Goal: Information Seeking & Learning: Learn about a topic

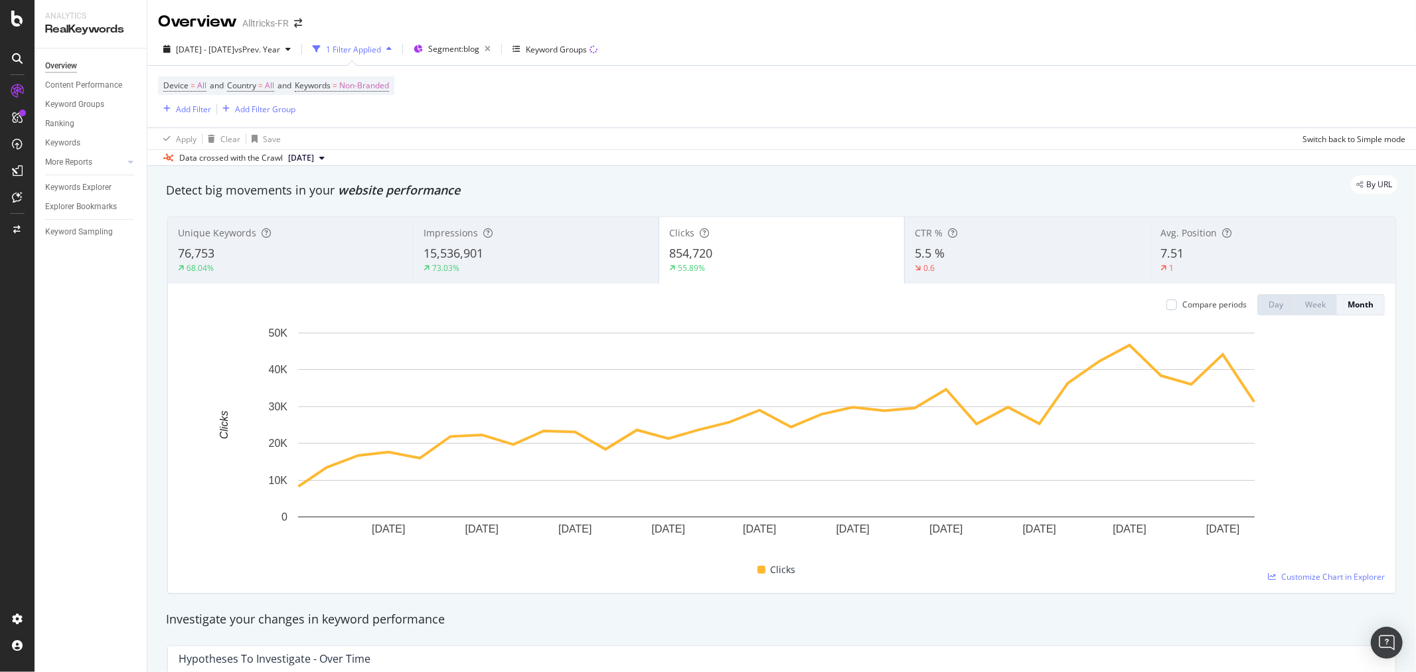
scroll to position [63, 0]
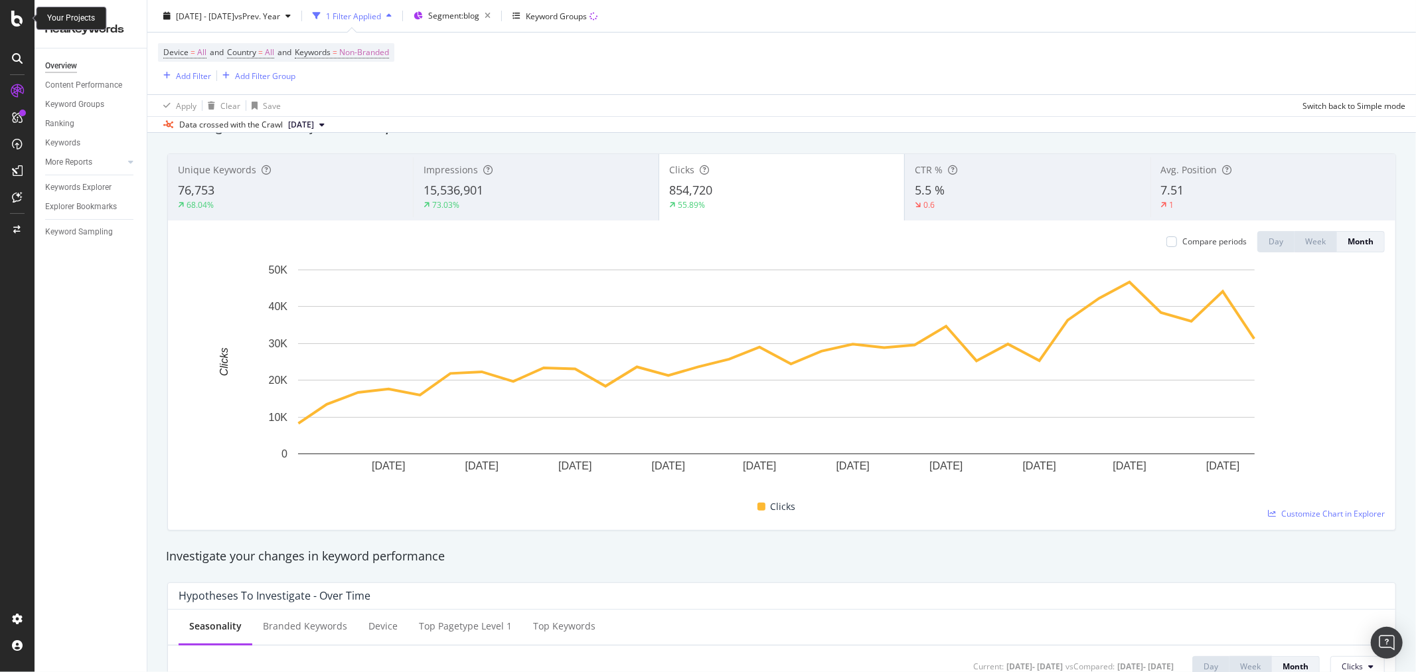
click at [8, 17] on div at bounding box center [17, 19] width 32 height 16
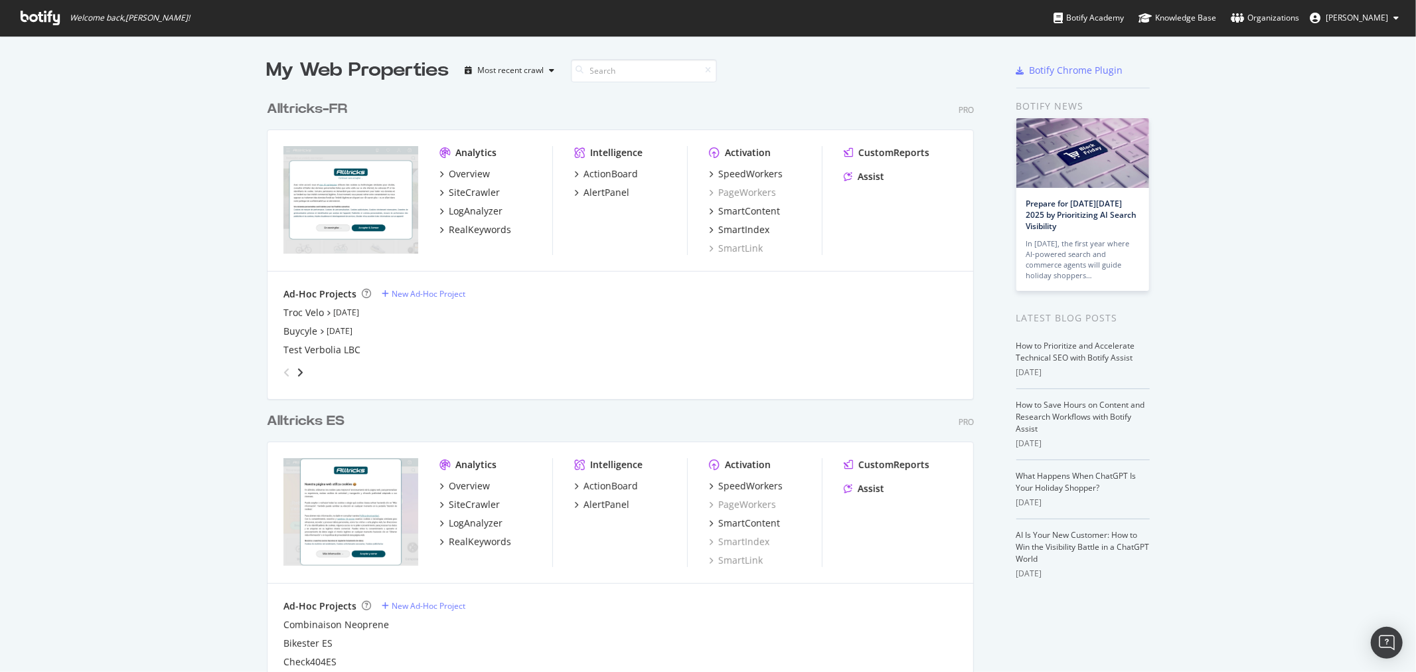
scroll to position [661, 1394]
click at [475, 188] on div "SiteCrawler" at bounding box center [474, 192] width 51 height 13
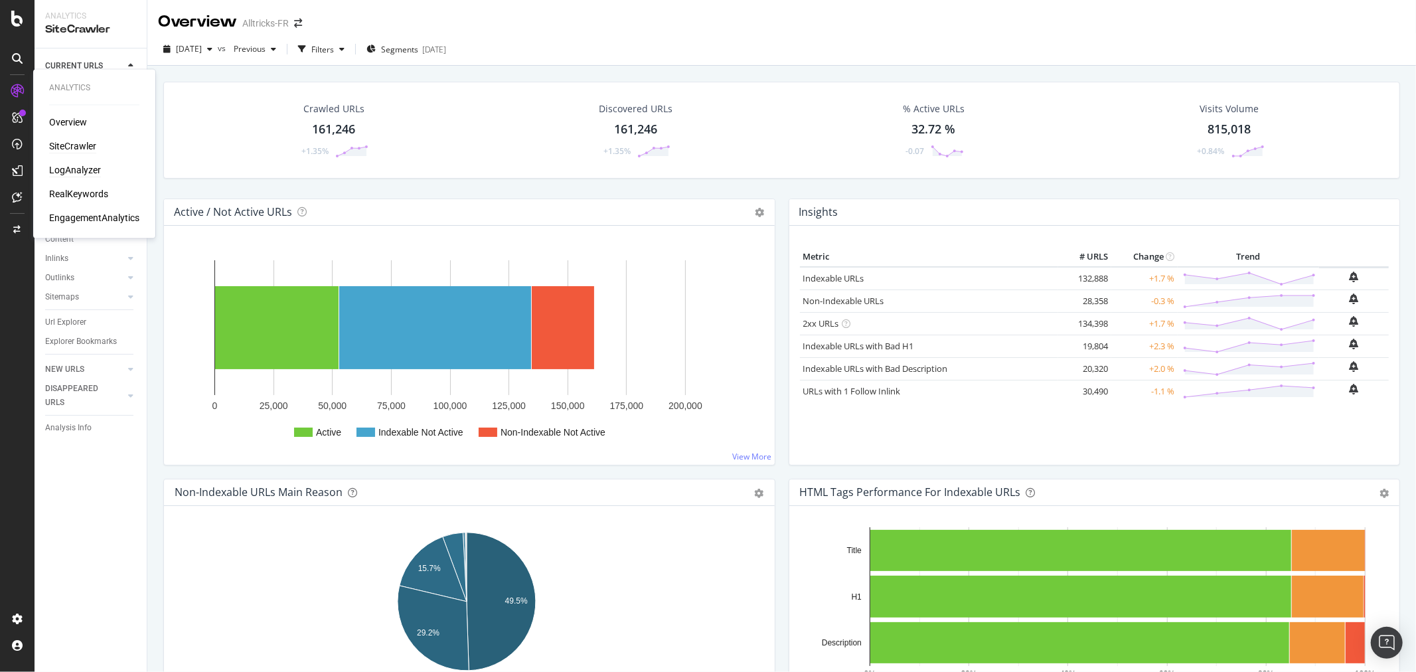
click at [58, 167] on div "LogAnalyzer" at bounding box center [75, 170] width 52 height 13
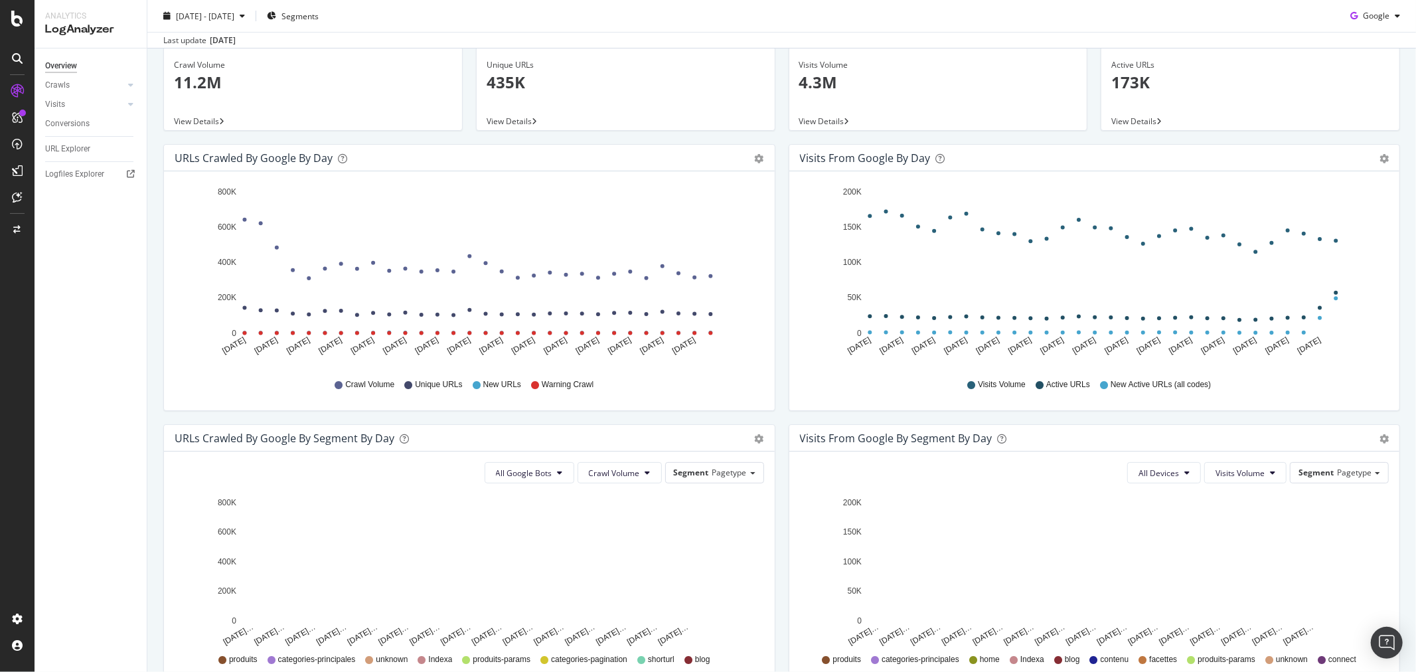
scroll to position [74, 0]
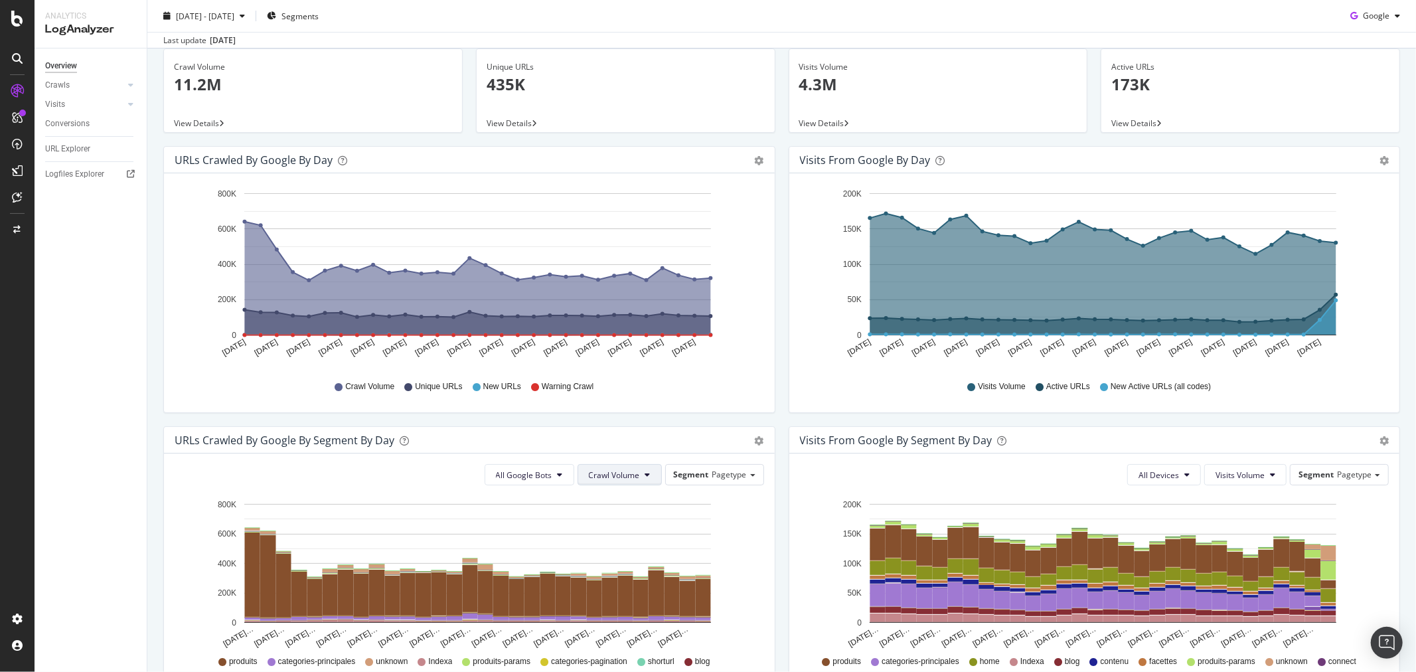
click at [604, 478] on span "Crawl Volume" at bounding box center [614, 474] width 51 height 11
click at [615, 521] on span "Unique URLs" at bounding box center [610, 526] width 52 height 12
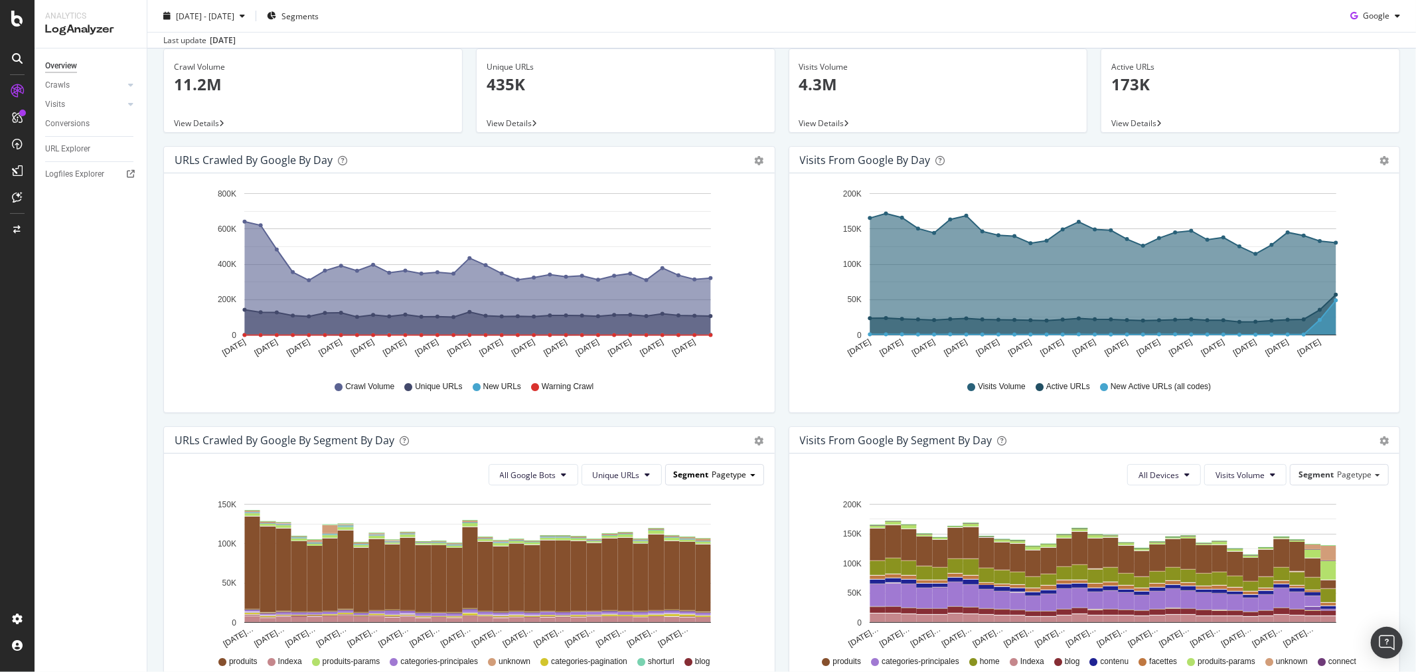
click at [698, 475] on span "Segment" at bounding box center [691, 474] width 35 height 11
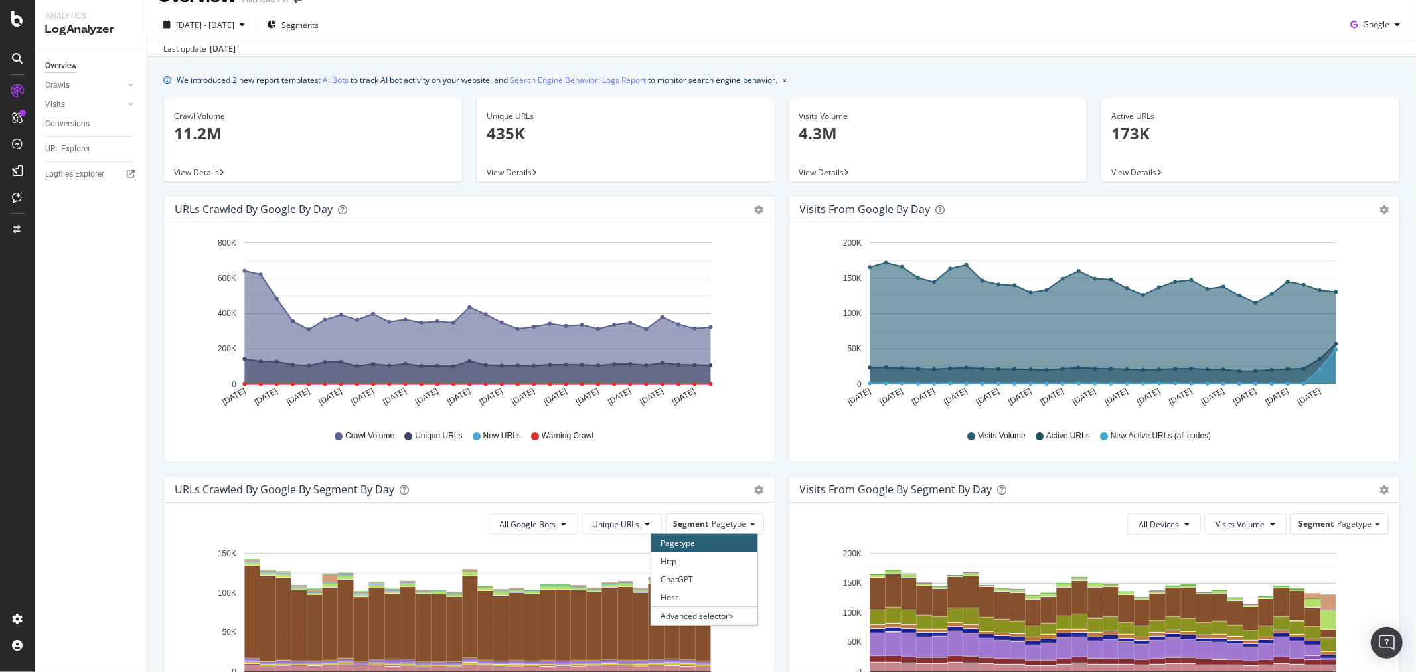
scroll to position [0, 0]
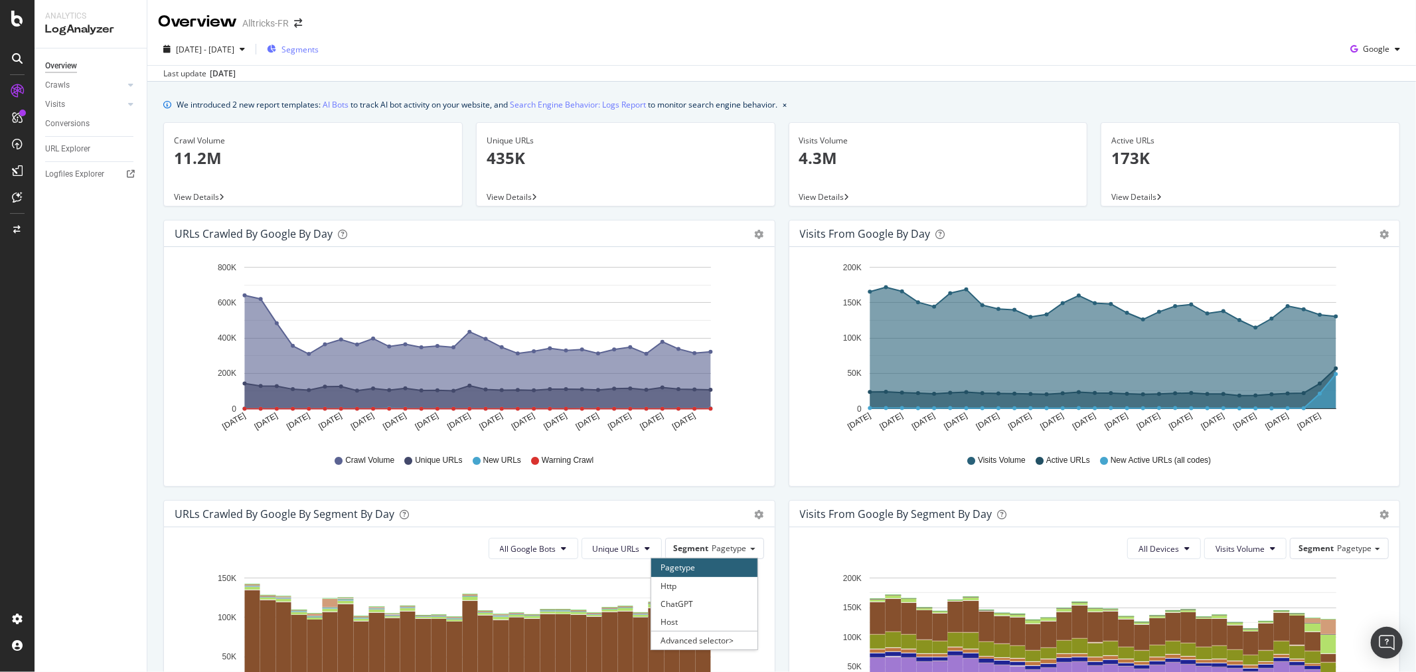
click at [319, 55] on div "Segments" at bounding box center [293, 49] width 52 height 20
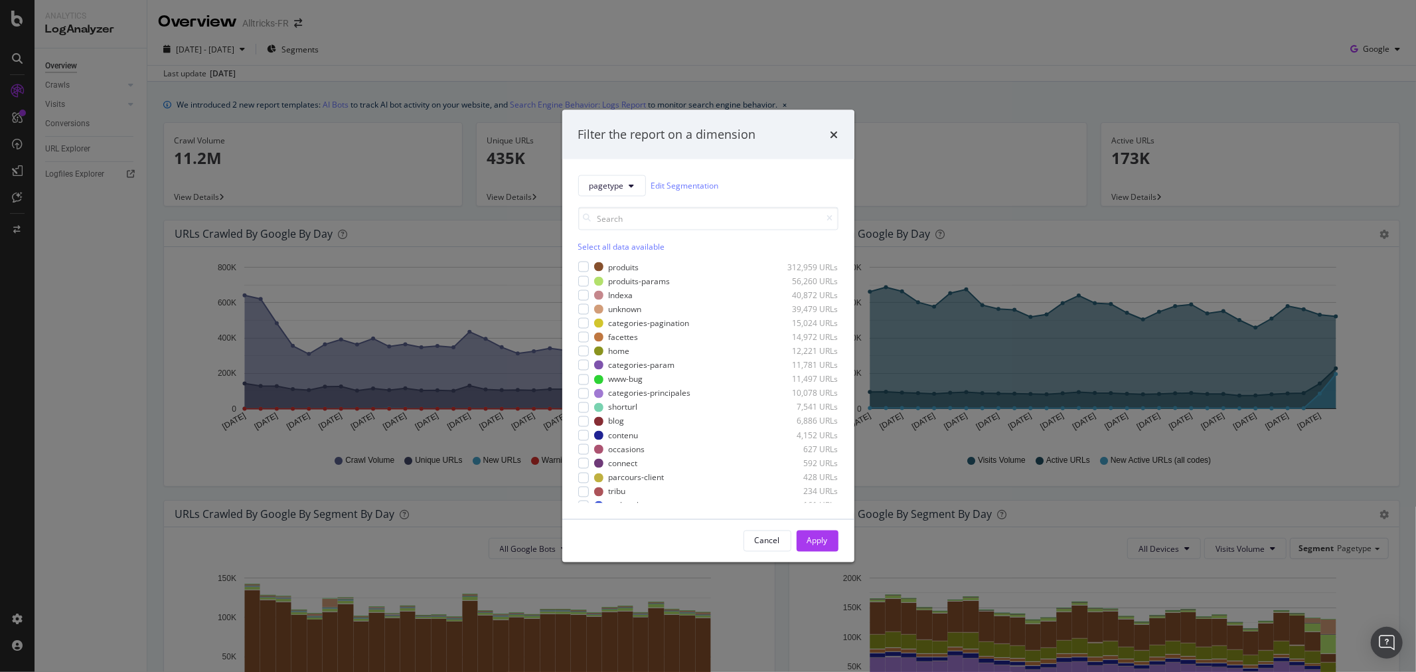
click at [594, 244] on div "Select all data available" at bounding box center [708, 245] width 260 height 11
click at [583, 262] on div "modal" at bounding box center [583, 267] width 11 height 11
click at [807, 535] on div "Apply" at bounding box center [817, 540] width 21 height 11
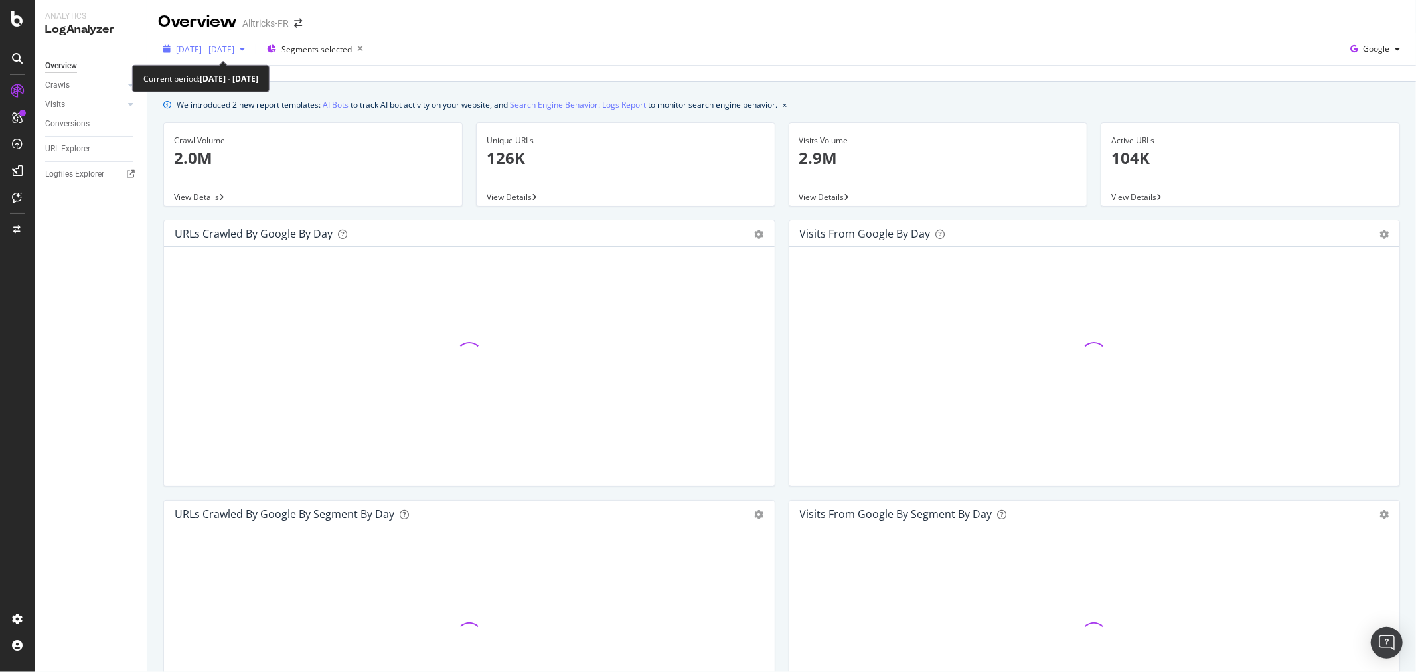
click at [200, 47] on span "[DATE] - [DATE]" at bounding box center [205, 49] width 58 height 11
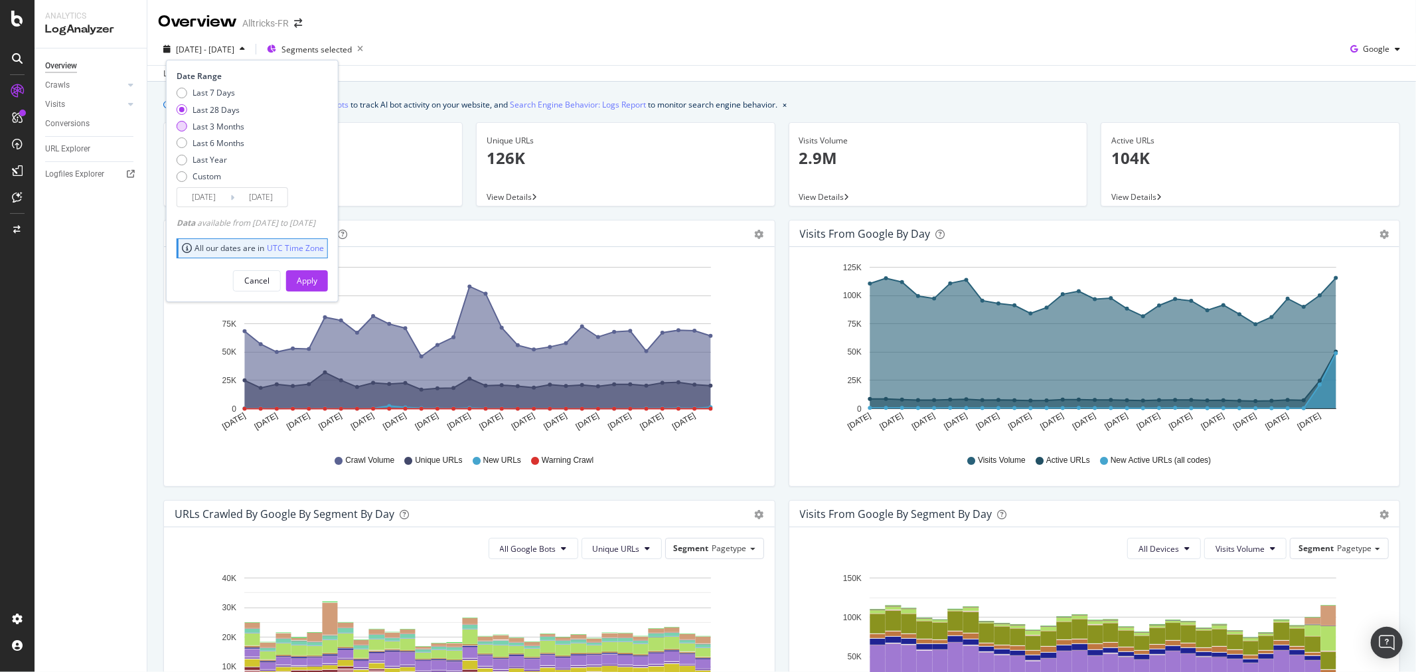
click at [216, 123] on div "Last 3 Months" at bounding box center [219, 126] width 52 height 11
type input "[DATE]"
click at [317, 282] on div "Apply" at bounding box center [307, 280] width 21 height 11
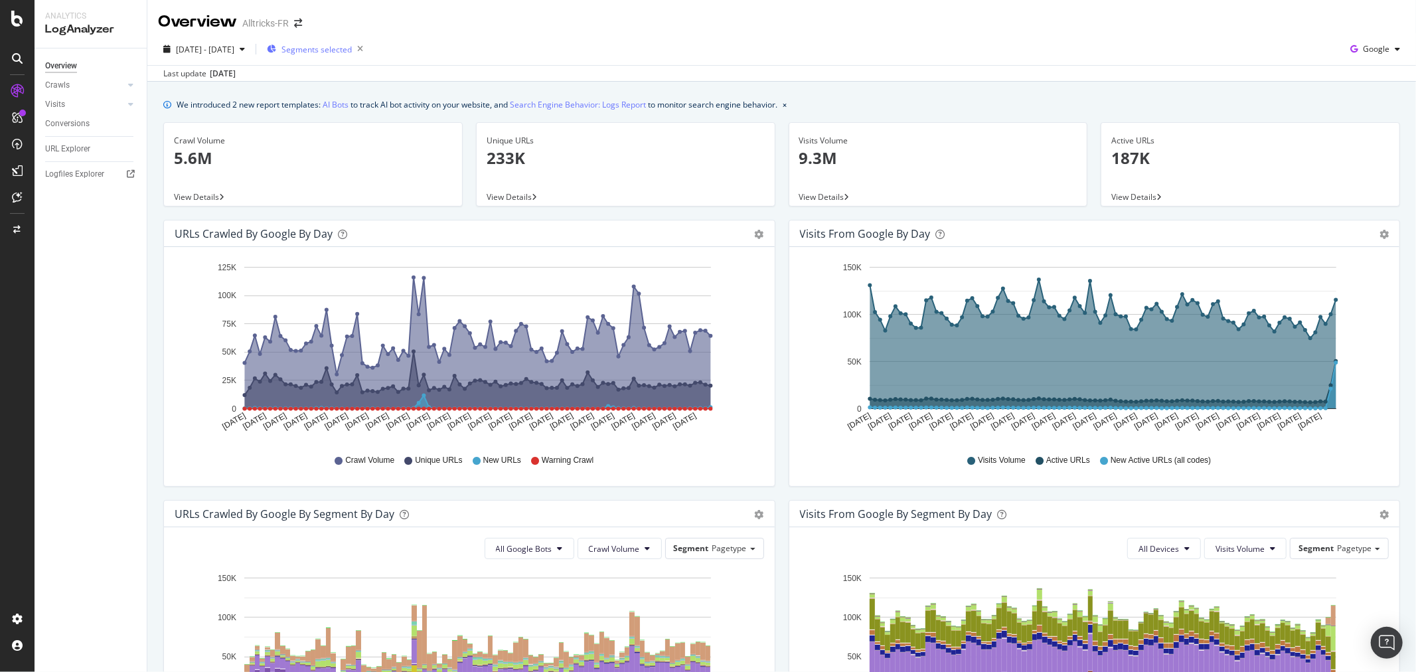
click at [342, 57] on div "Segments selected" at bounding box center [318, 49] width 102 height 19
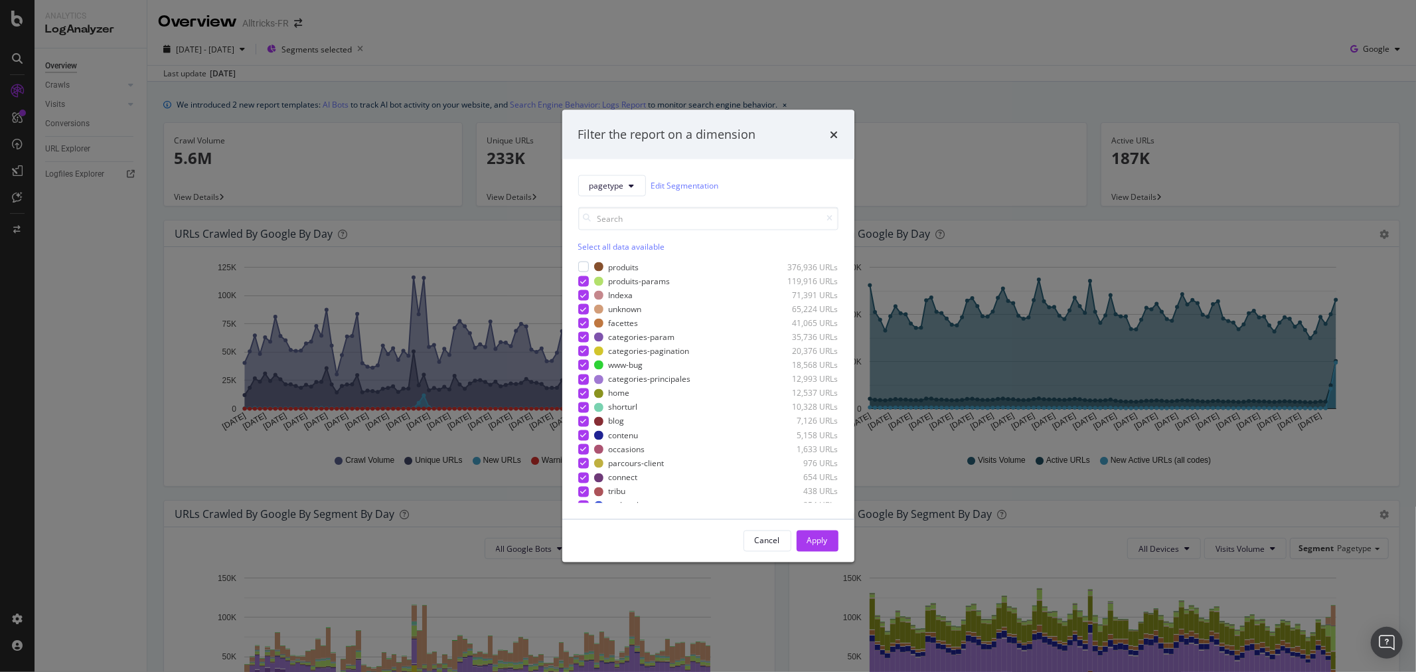
click at [598, 247] on div "Select all data available" at bounding box center [708, 245] width 260 height 11
click at [592, 250] on div "Unselect all data available" at bounding box center [708, 245] width 260 height 11
click at [582, 266] on div "modal" at bounding box center [583, 267] width 11 height 11
click at [819, 542] on div "Apply" at bounding box center [817, 540] width 21 height 11
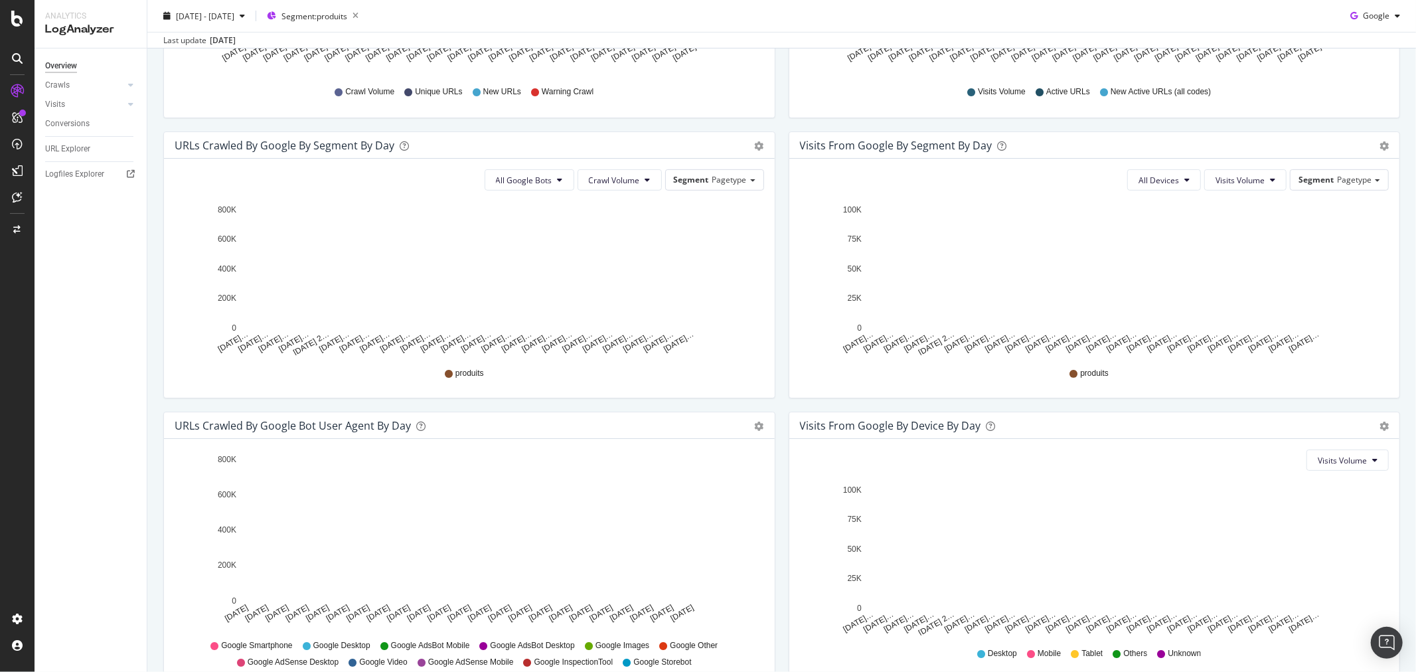
scroll to position [74, 0]
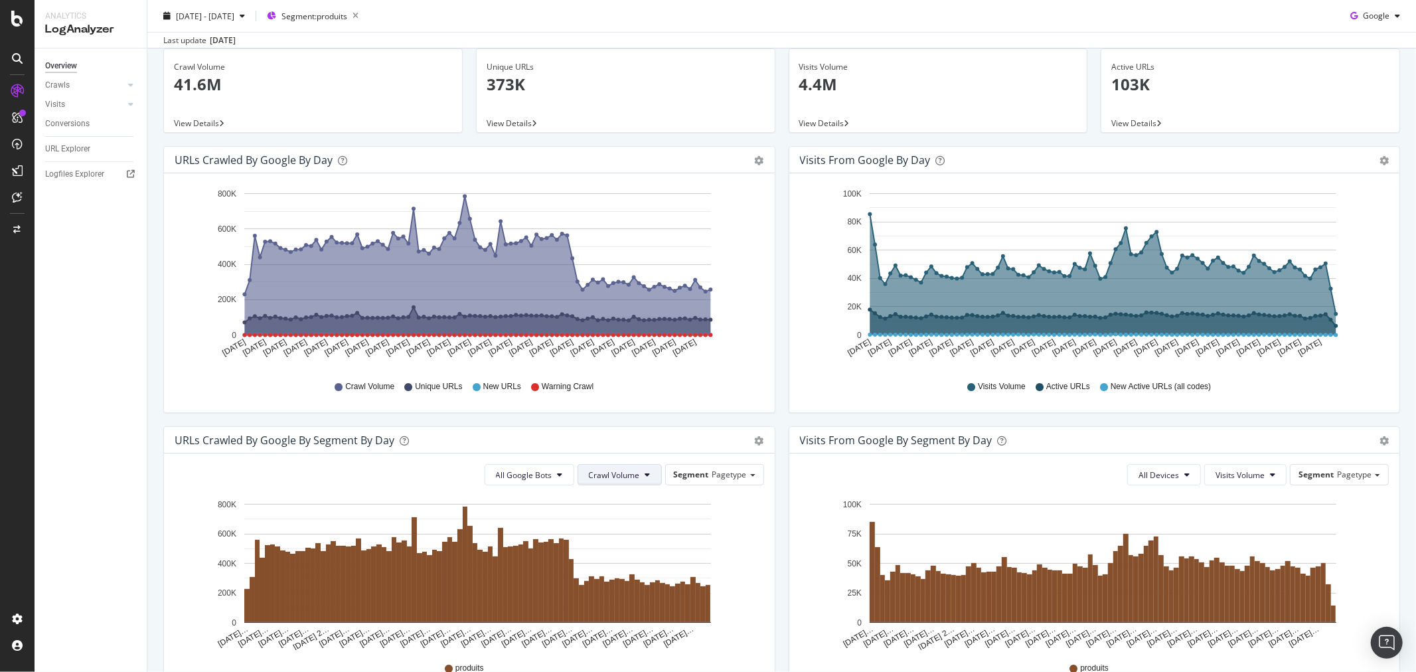
click at [614, 477] on span "Crawl Volume" at bounding box center [614, 474] width 51 height 11
click at [623, 523] on span "Unique URLs" at bounding box center [610, 526] width 52 height 12
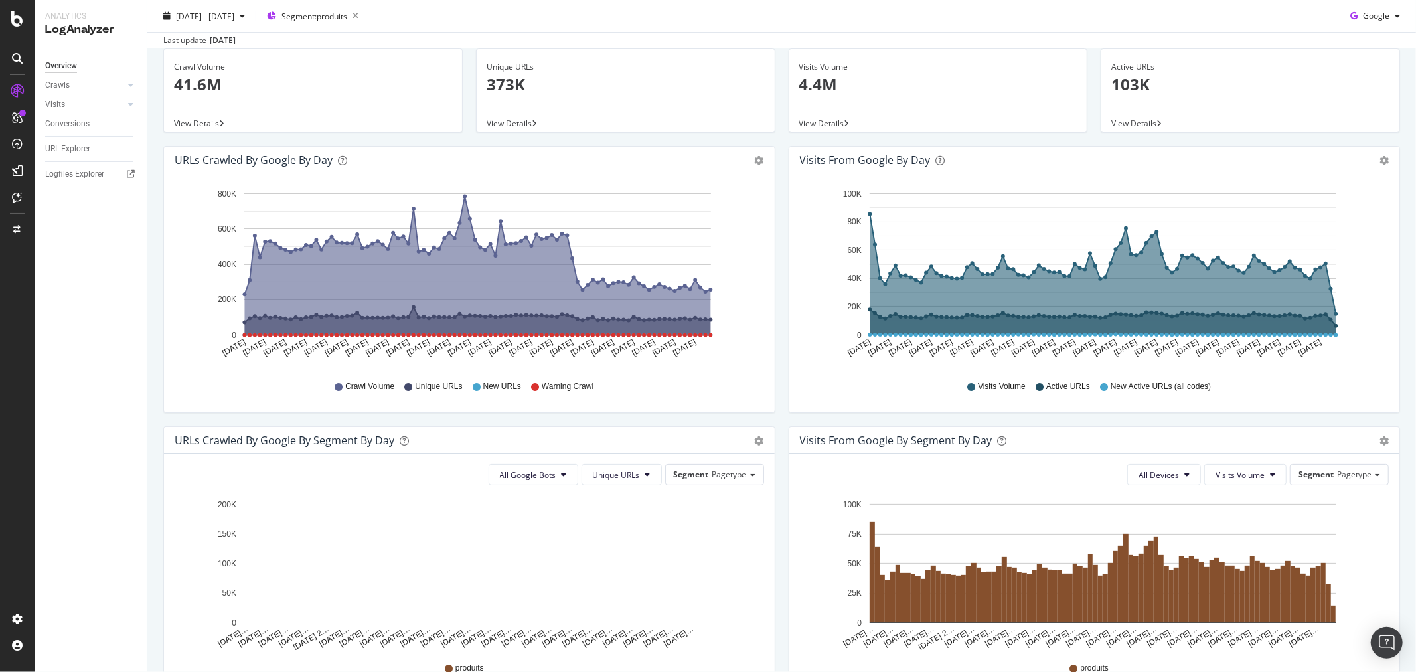
scroll to position [0, 0]
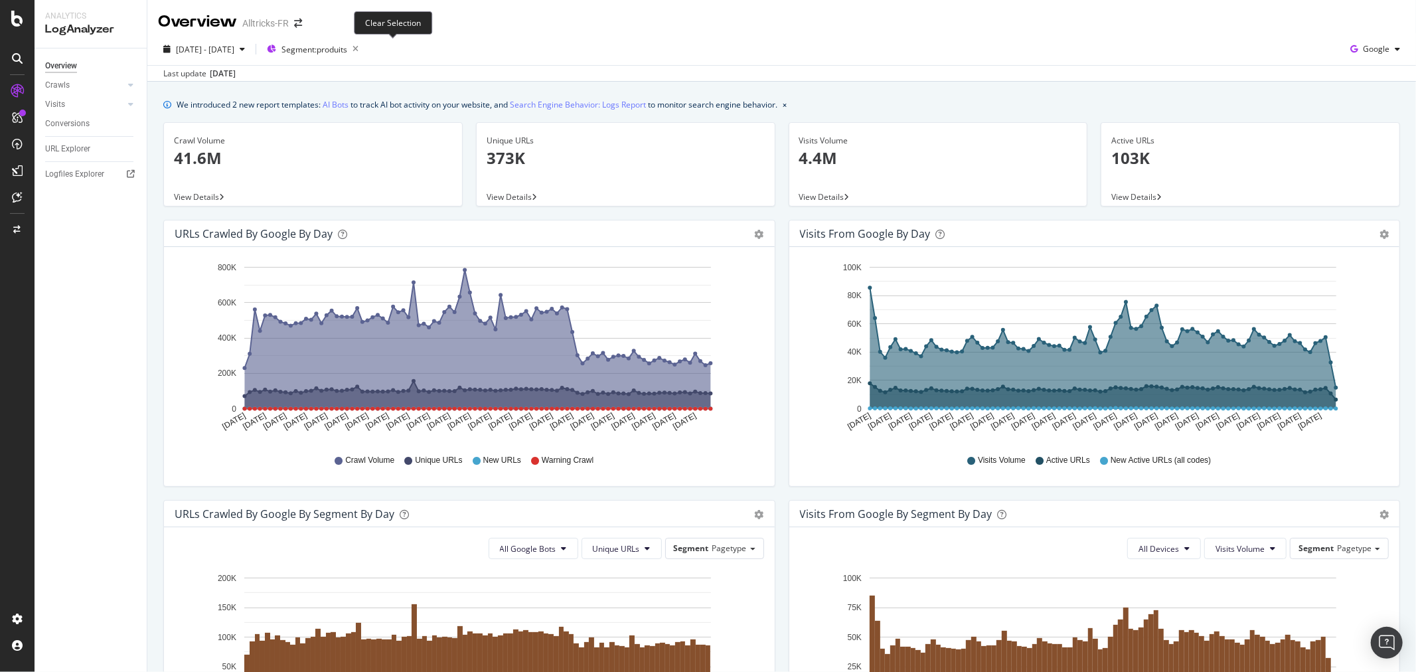
drag, startPoint x: 396, startPoint y: 40, endPoint x: 1394, endPoint y: 308, distance: 1034.1
click at [364, 40] on icon "button" at bounding box center [355, 49] width 17 height 19
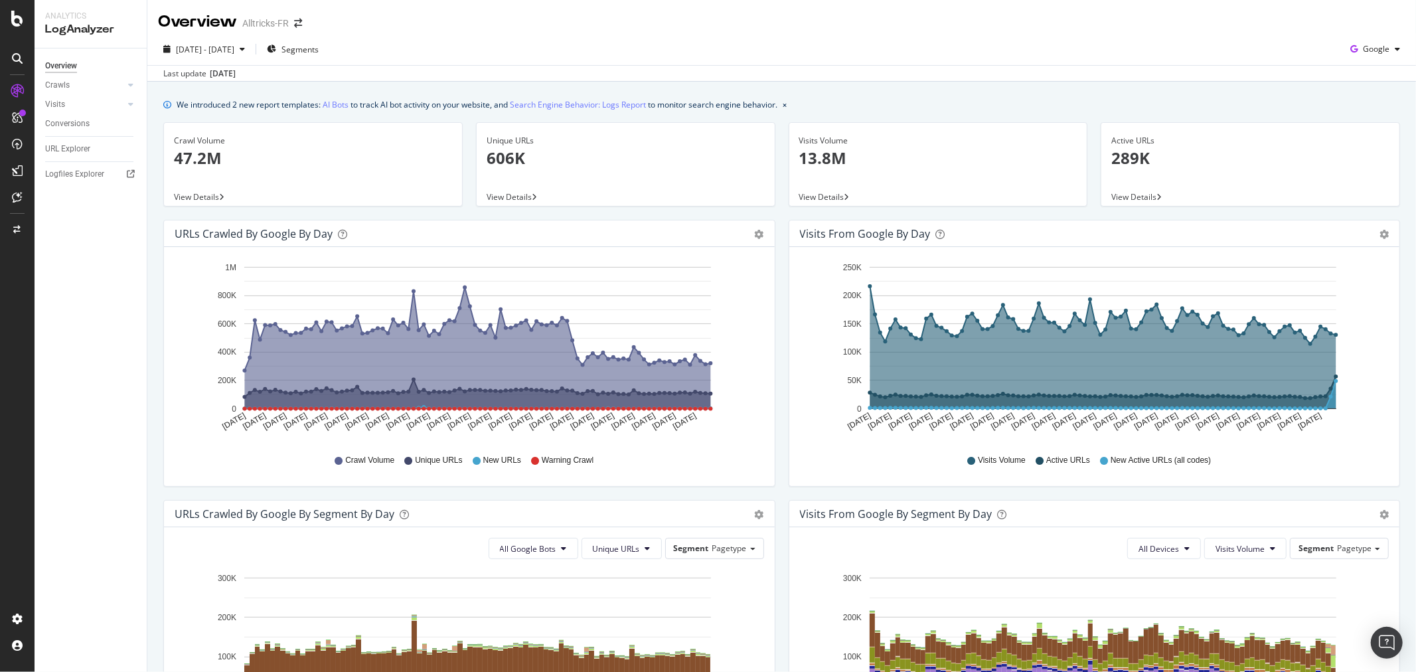
scroll to position [221, 0]
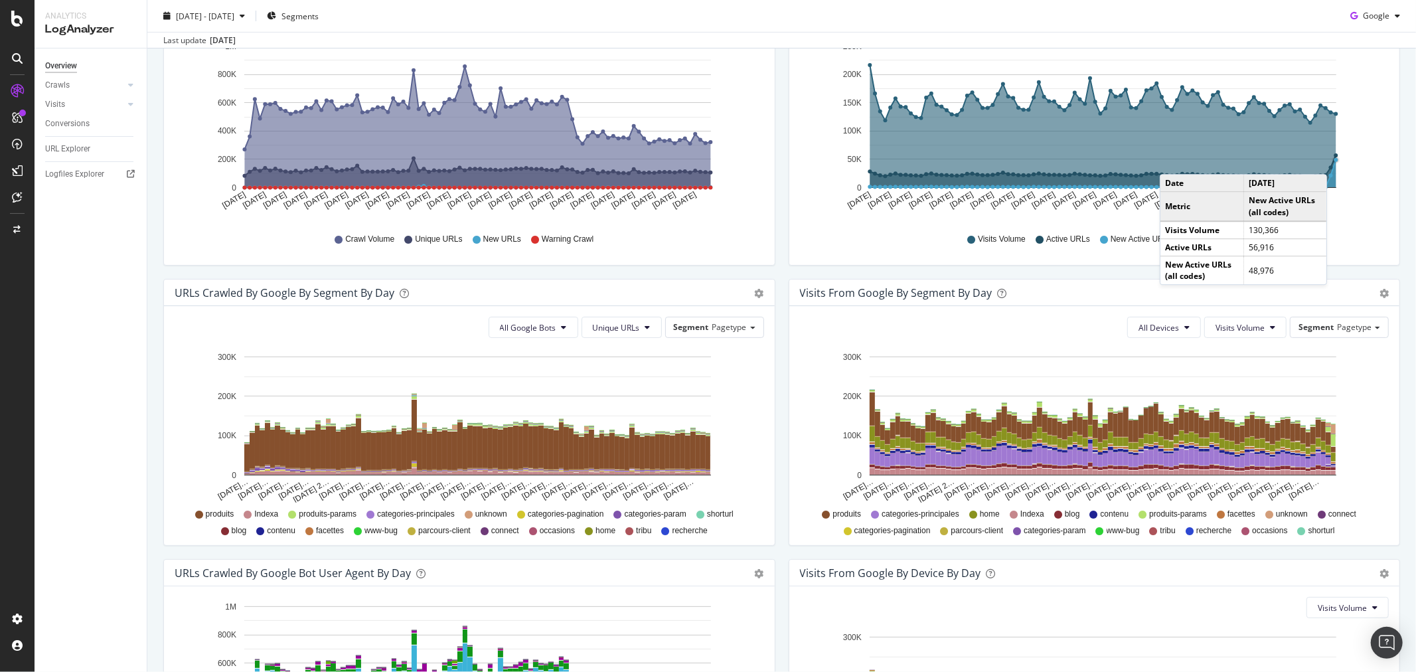
click at [1334, 161] on circle "A chart." at bounding box center [1336, 160] width 4 height 4
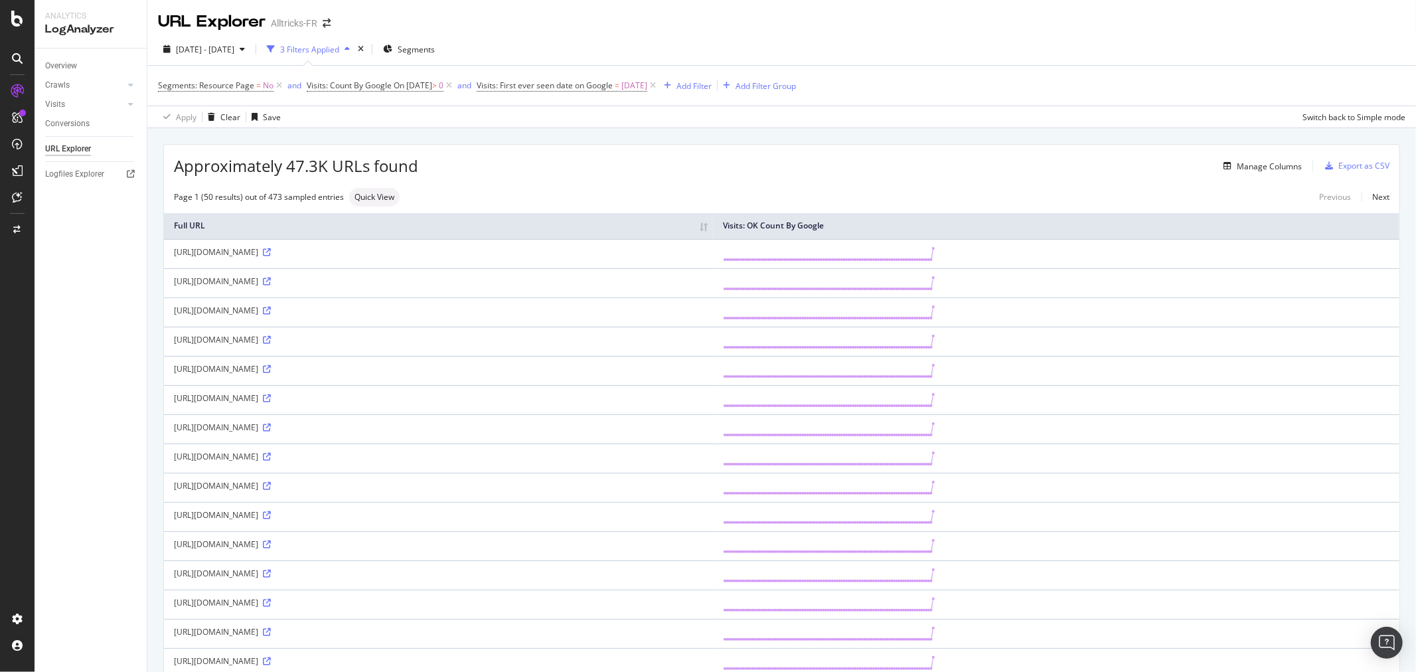
drag, startPoint x: 258, startPoint y: 250, endPoint x: 293, endPoint y: 250, distance: 35.2
click at [293, 250] on div "[URL][DOMAIN_NAME]" at bounding box center [438, 251] width 529 height 11
copy div "/?srsltid="
